Goal: Navigation & Orientation: Find specific page/section

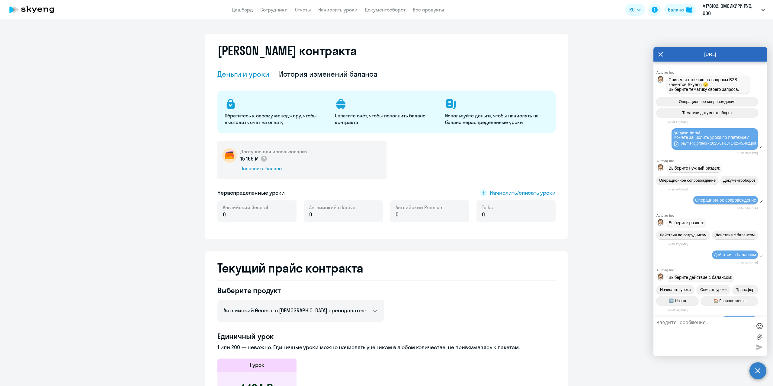
select select "english_adult_not_native_speaker"
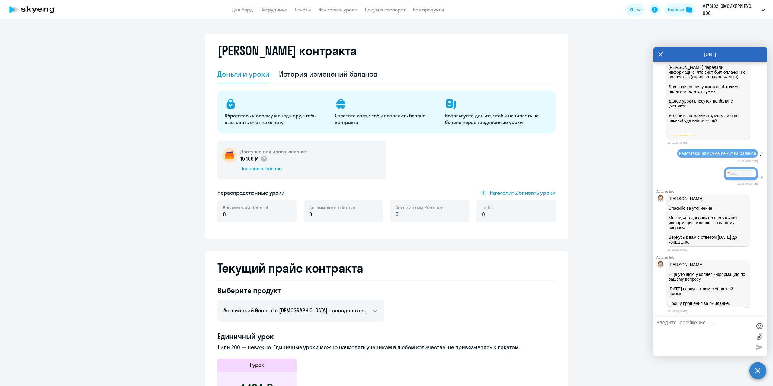
scroll to position [5581, 0]
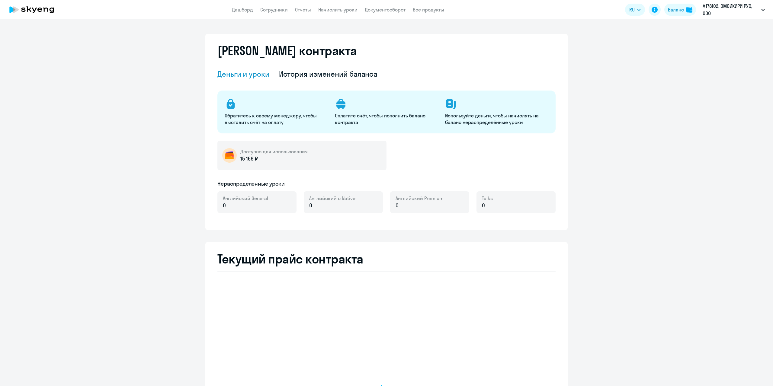
select select "english_adult_not_native_speaker"
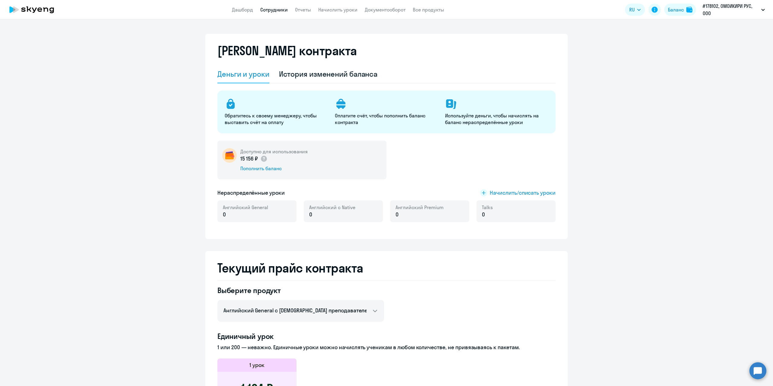
click at [276, 10] on link "Сотрудники" at bounding box center [273, 10] width 27 height 6
select select "30"
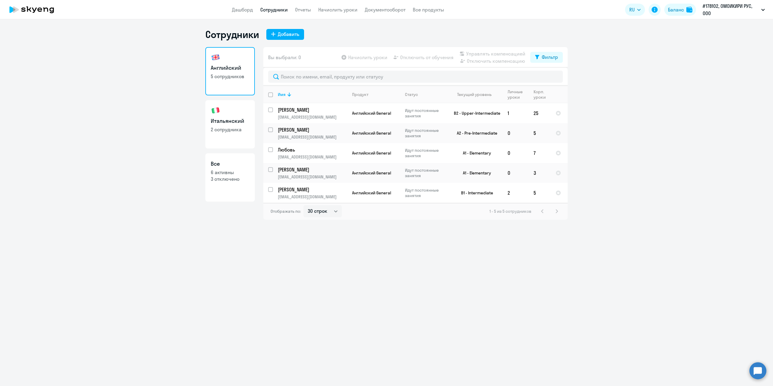
click at [758, 369] on circle at bounding box center [758, 370] width 17 height 17
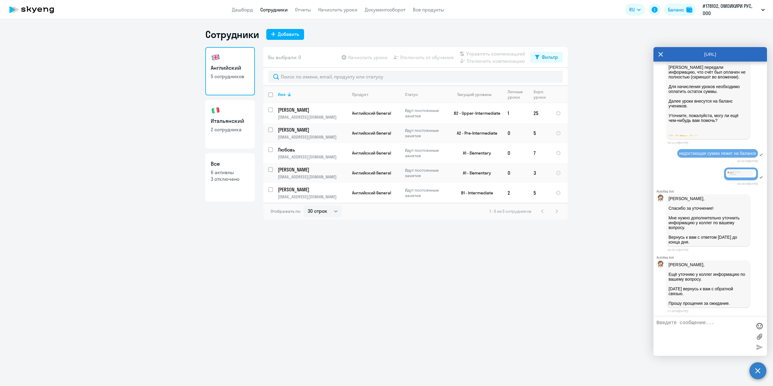
scroll to position [5581, 0]
